Goal: Contribute content

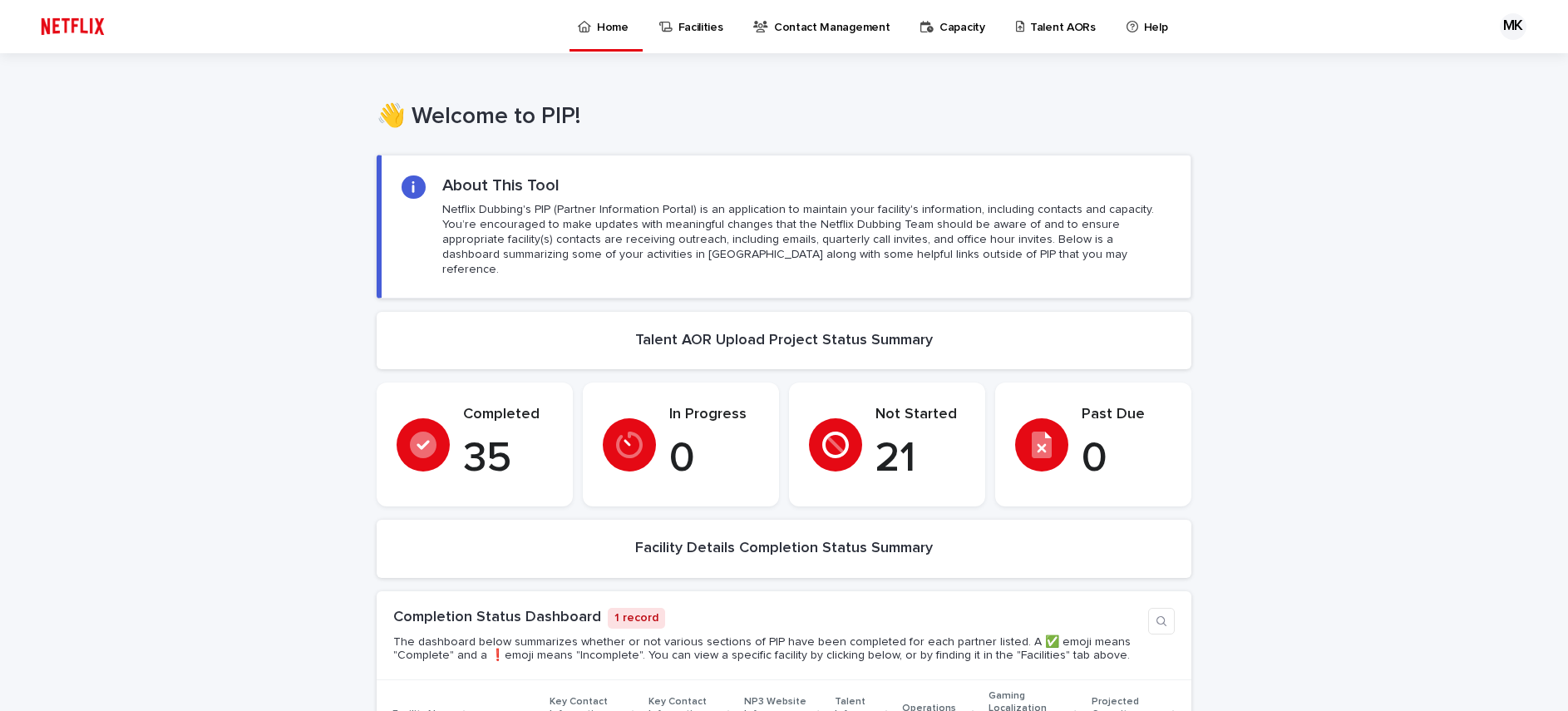
click at [1030, 31] on p "Talent AORs" at bounding box center [1063, 17] width 66 height 35
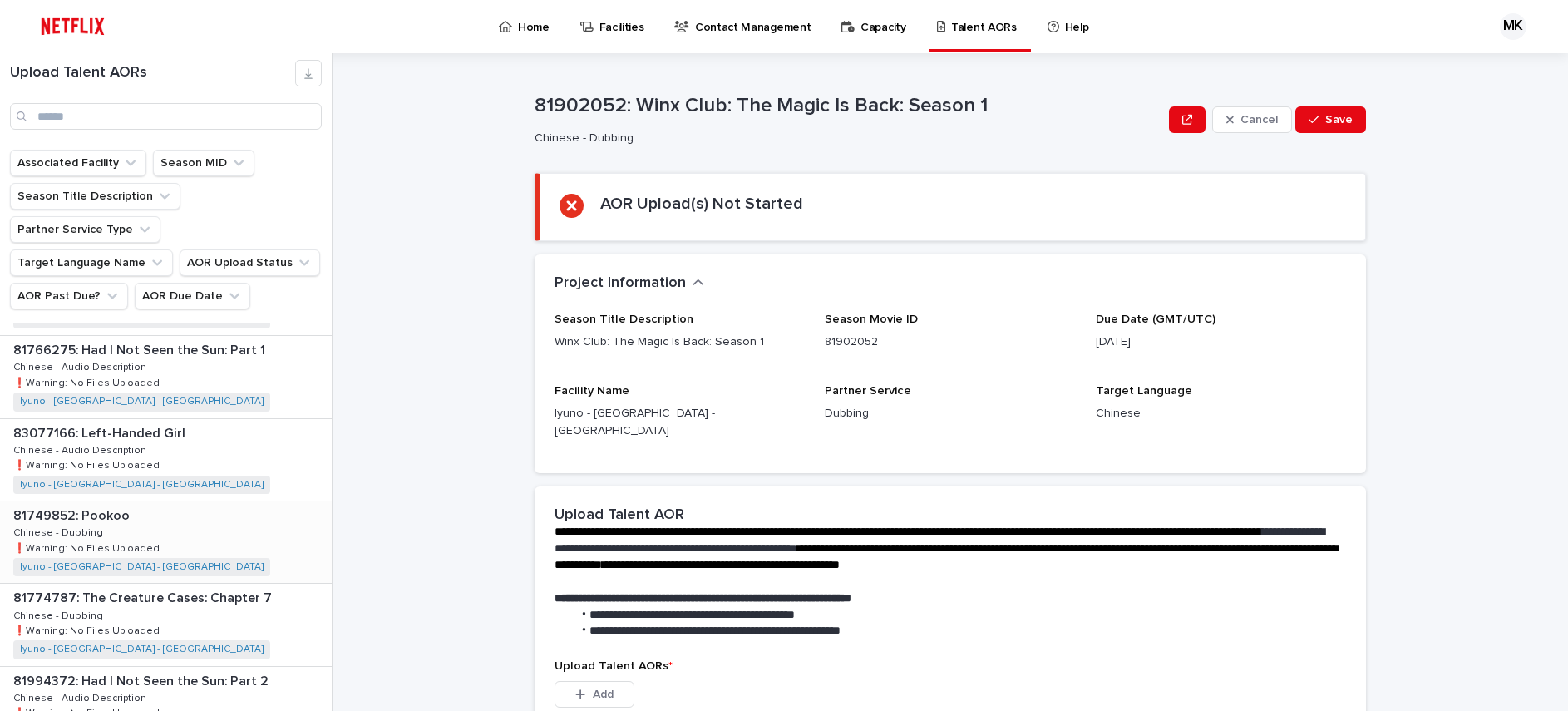
scroll to position [1174, 0]
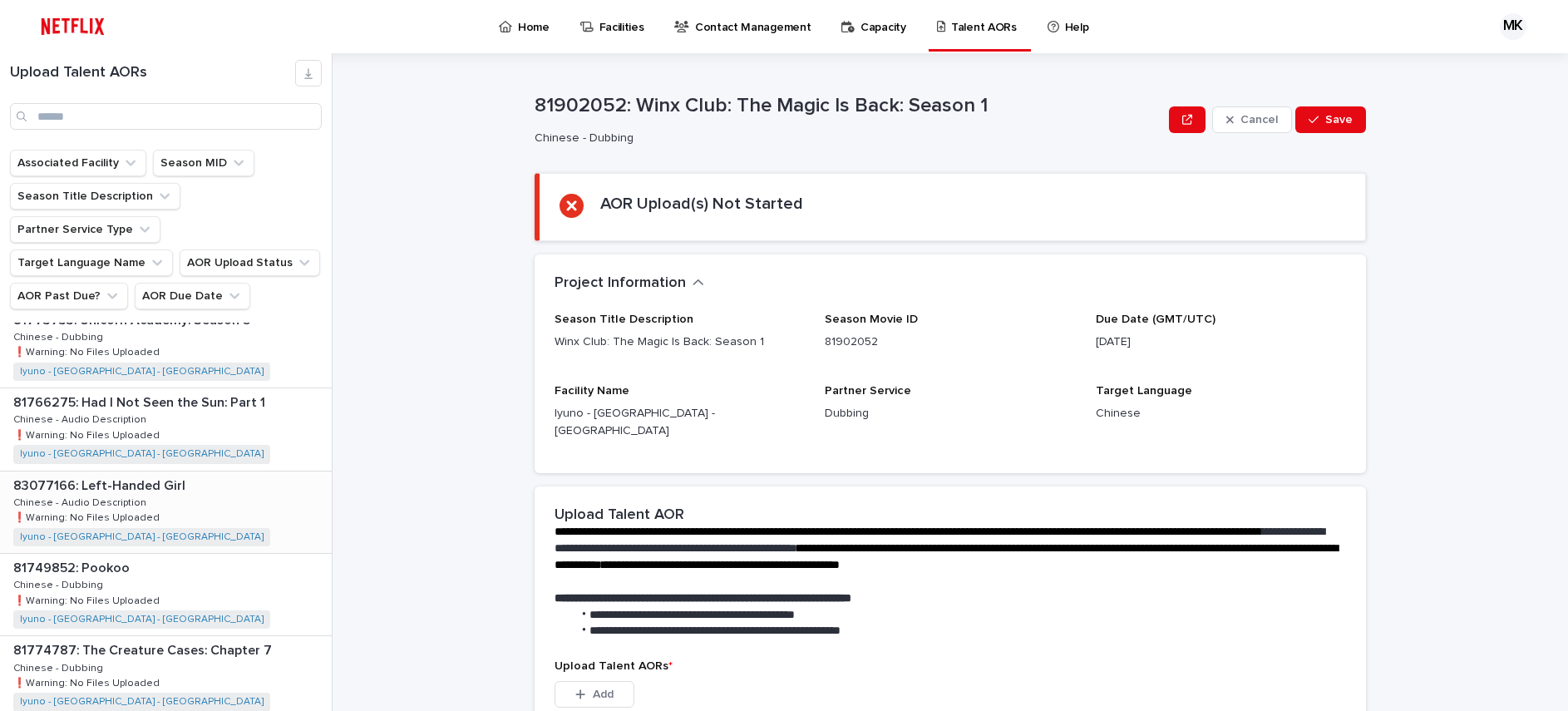
click at [197, 478] on p at bounding box center [169, 486] width 311 height 15
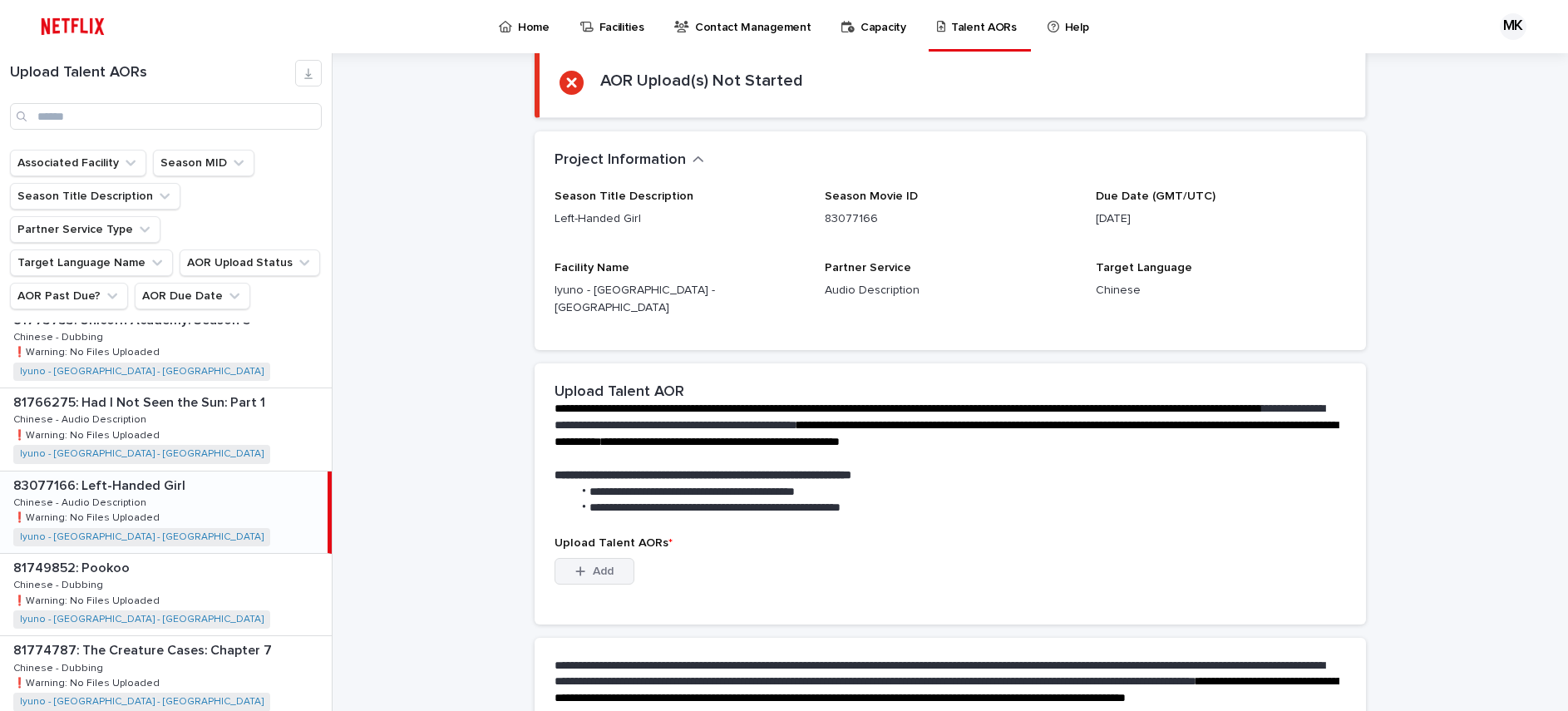
scroll to position [181, 0]
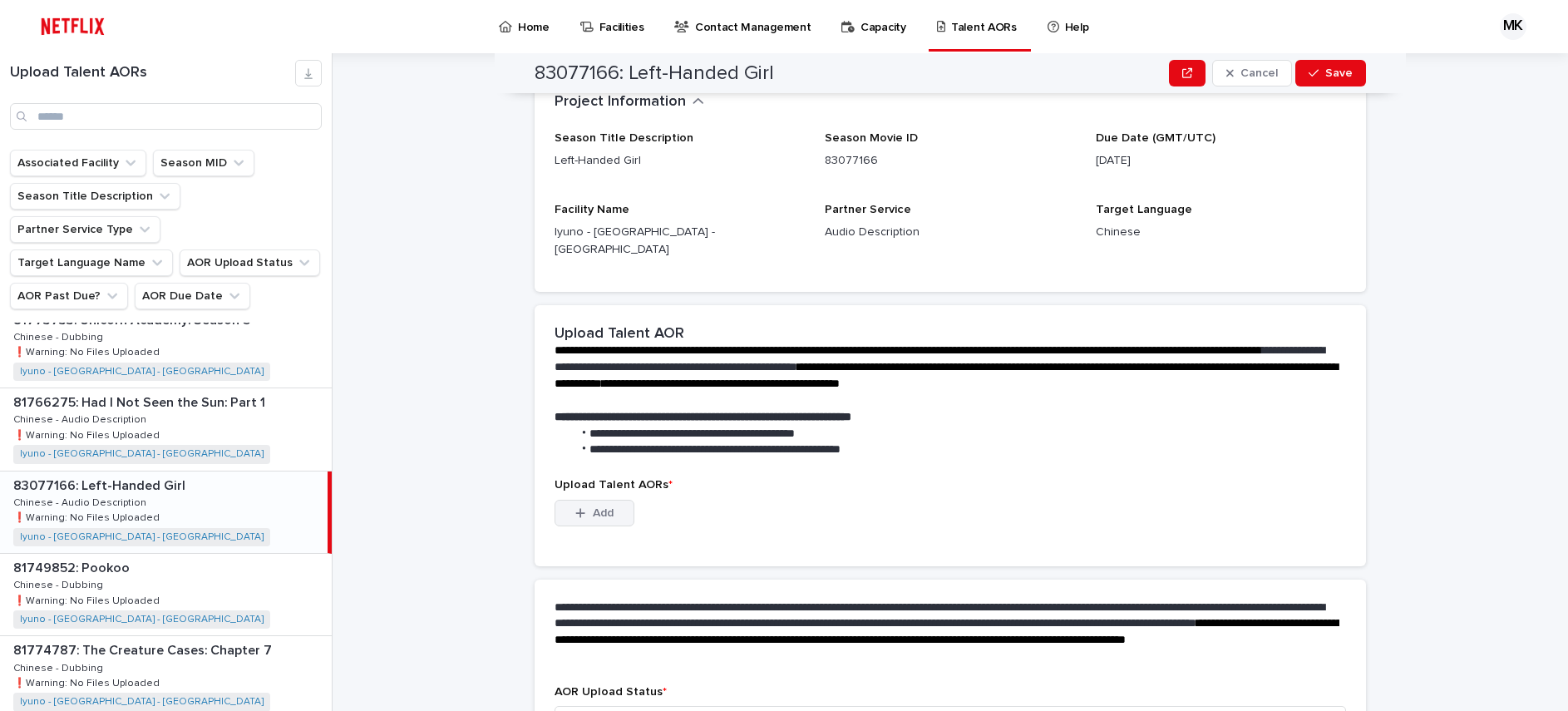
click at [606, 507] on span "Add" at bounding box center [603, 513] width 20 height 12
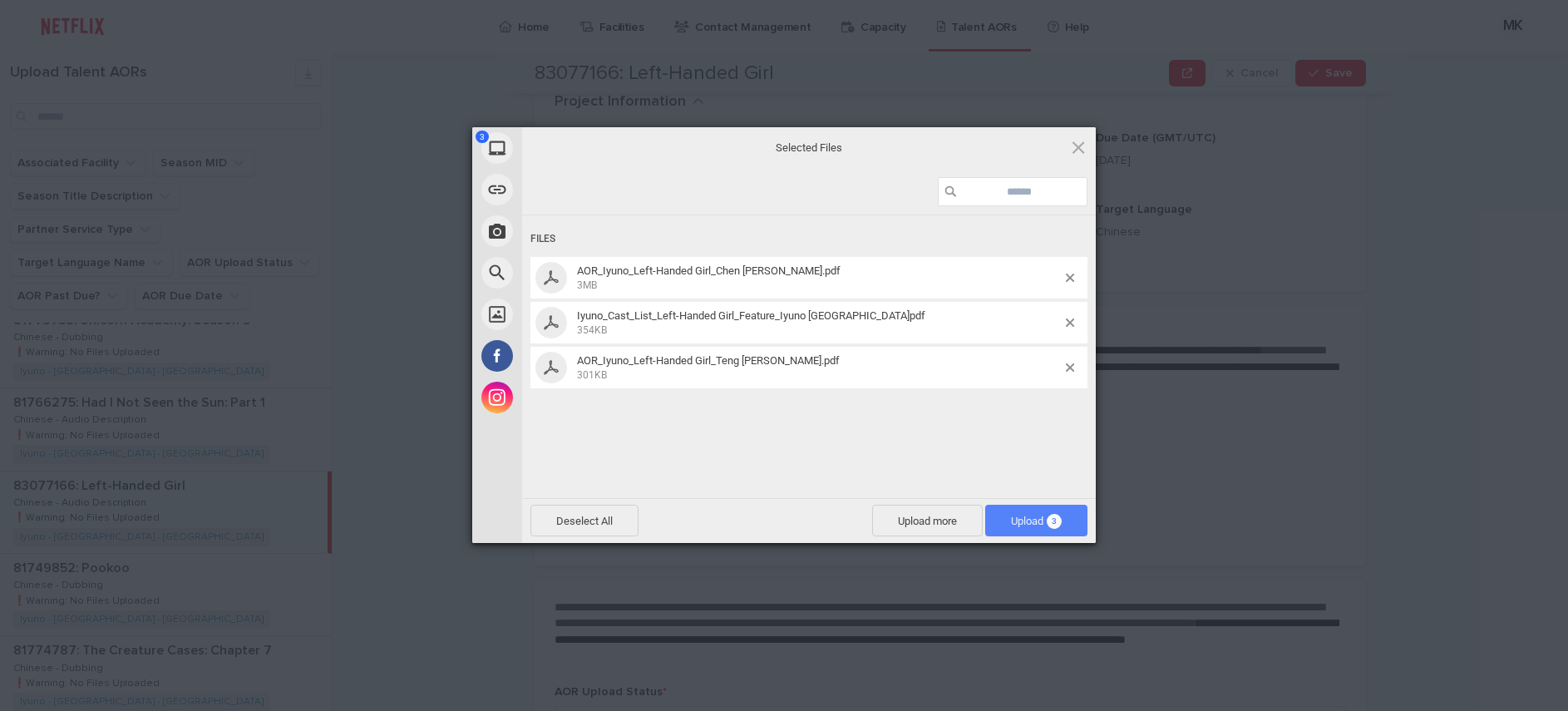
click at [1020, 523] on span "Upload 3" at bounding box center [1036, 520] width 50 height 13
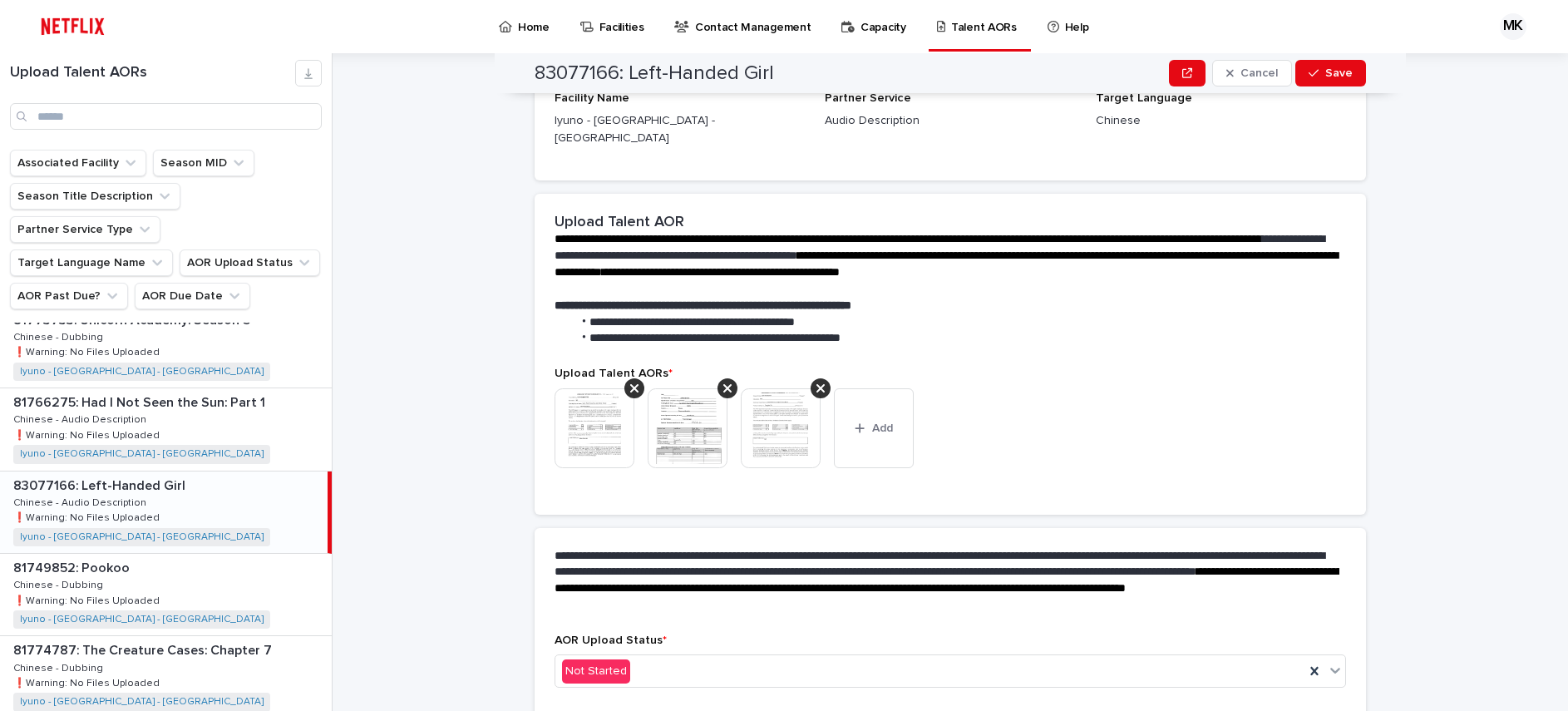
scroll to position [170, 0]
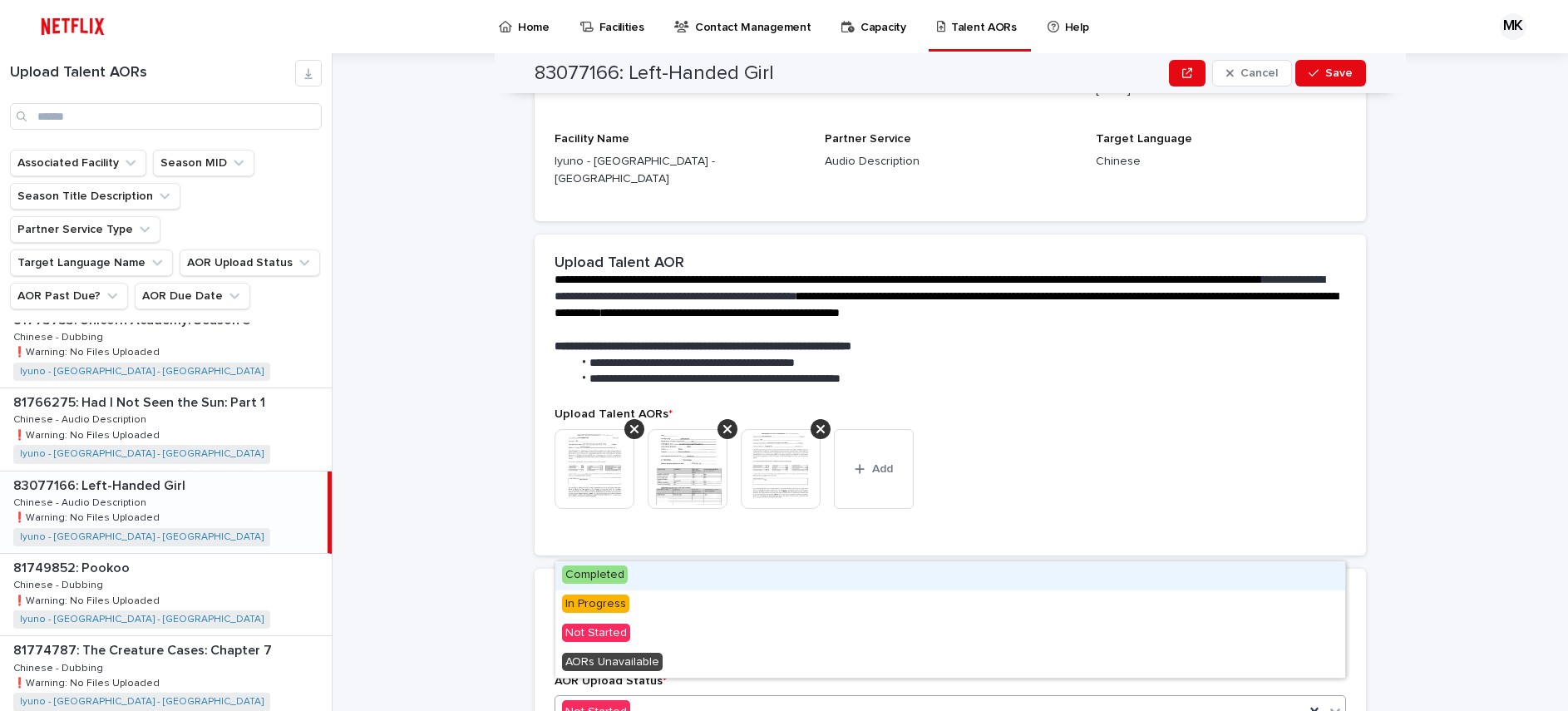
click at [728, 698] on div "Not Started" at bounding box center [930, 712] width 749 height 27
click at [678, 575] on div "Completed" at bounding box center [950, 576] width 790 height 29
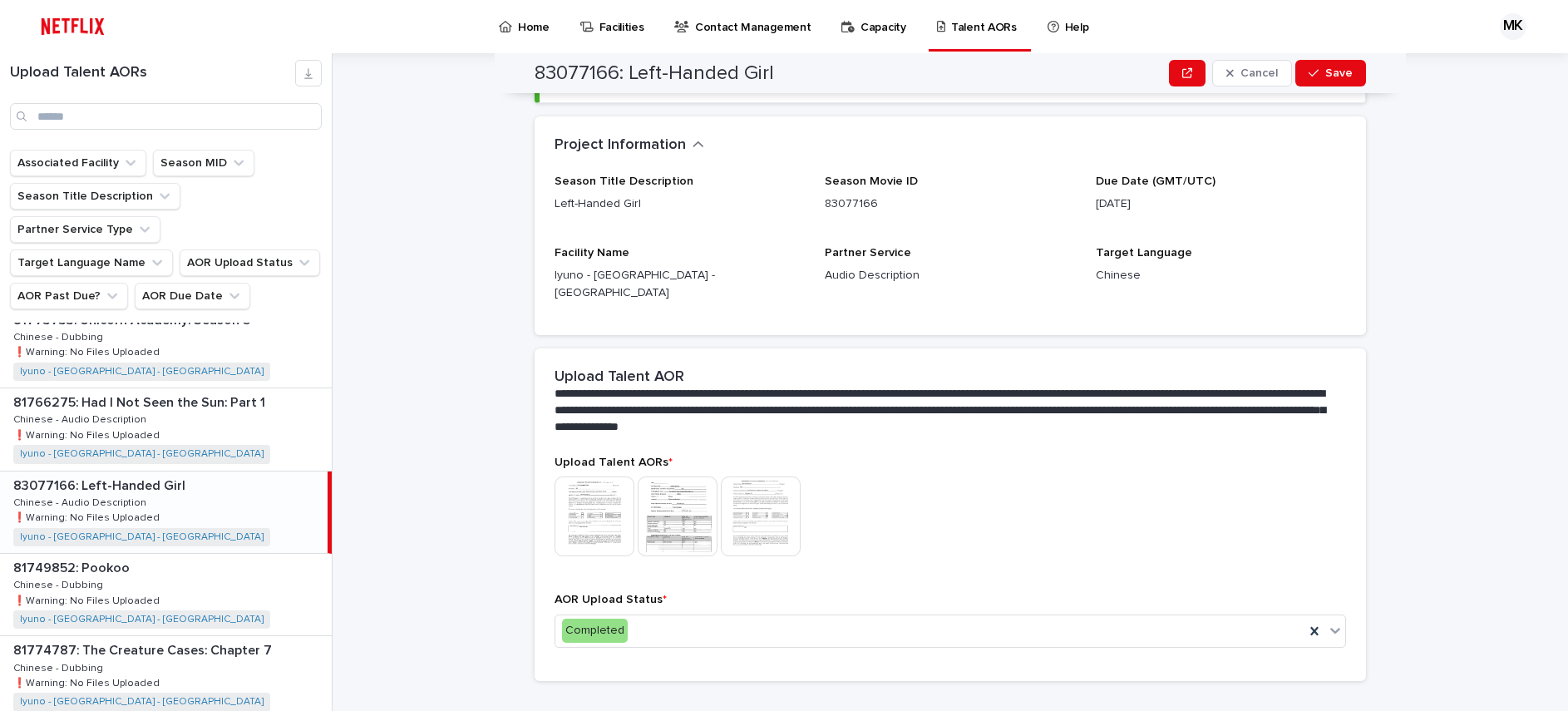
scroll to position [165, 0]
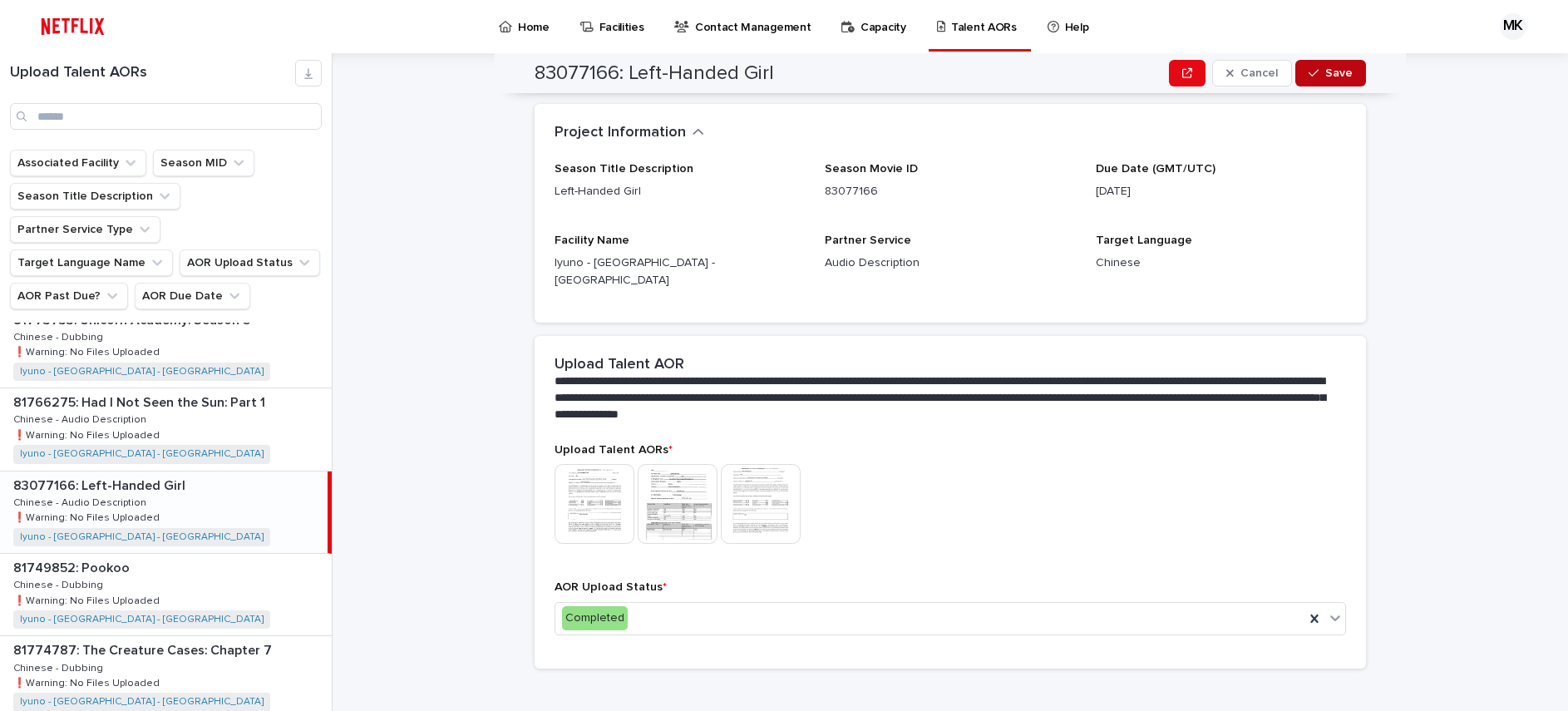
click at [1340, 77] on span "Save" at bounding box center [1339, 74] width 27 height 12
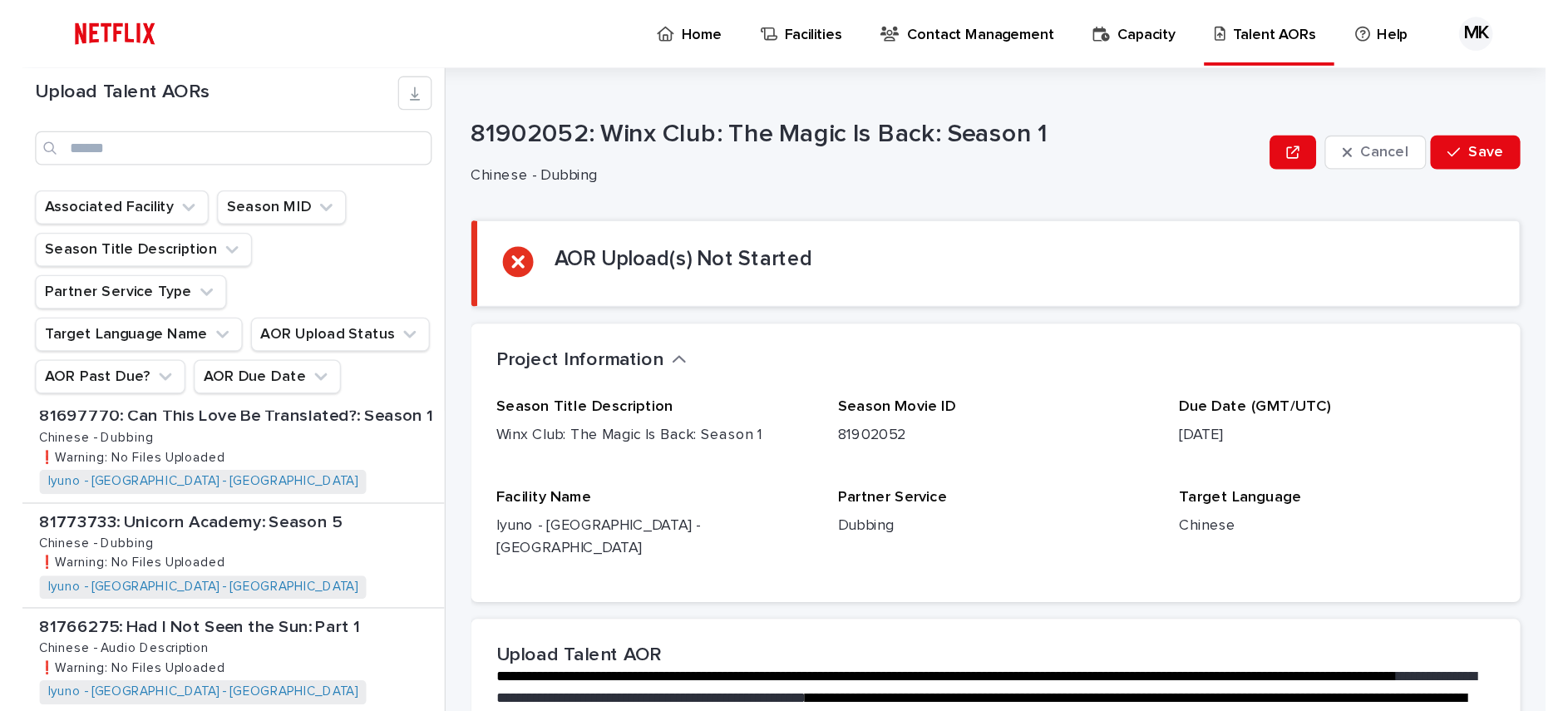
scroll to position [1084, 0]
